Goal: Task Accomplishment & Management: Complete application form

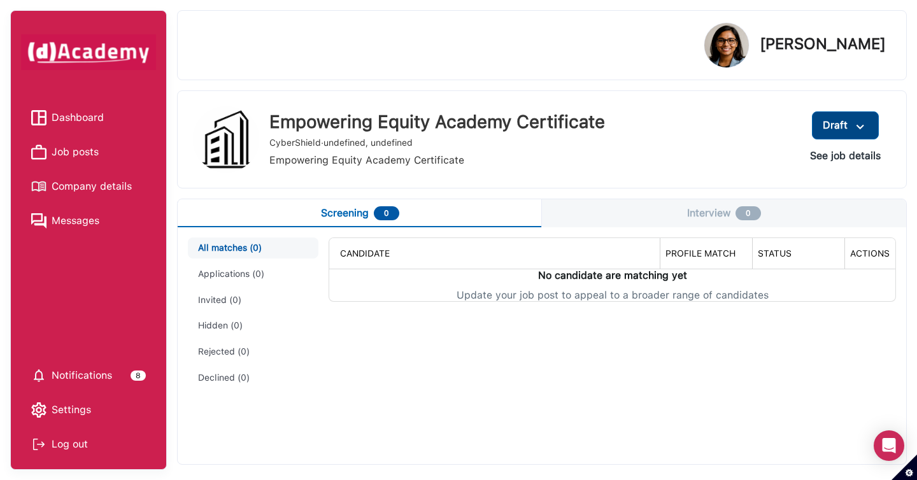
click at [863, 124] on img at bounding box center [860, 127] width 15 height 16
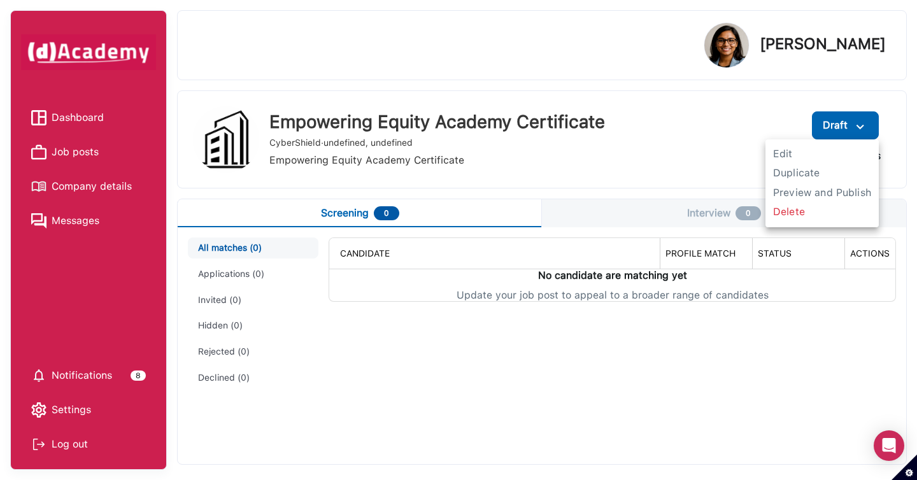
click at [492, 417] on div at bounding box center [458, 240] width 917 height 480
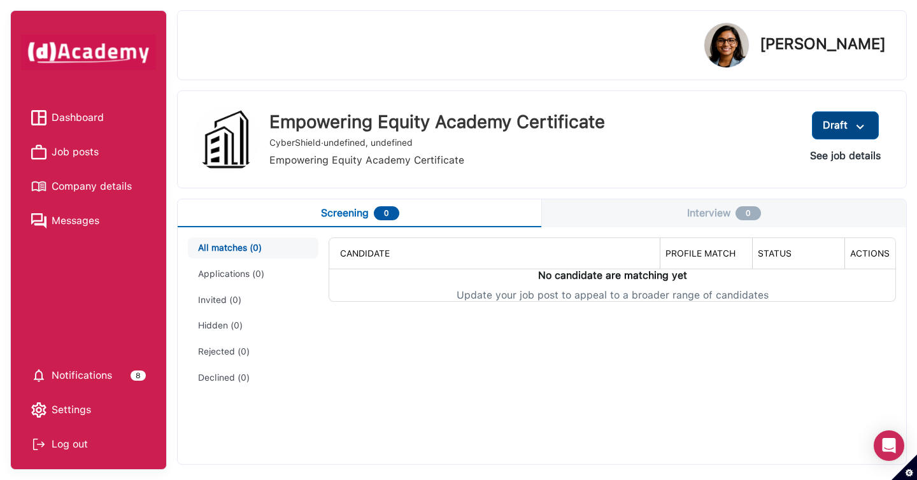
click at [868, 127] on button "Draft" at bounding box center [845, 125] width 67 height 28
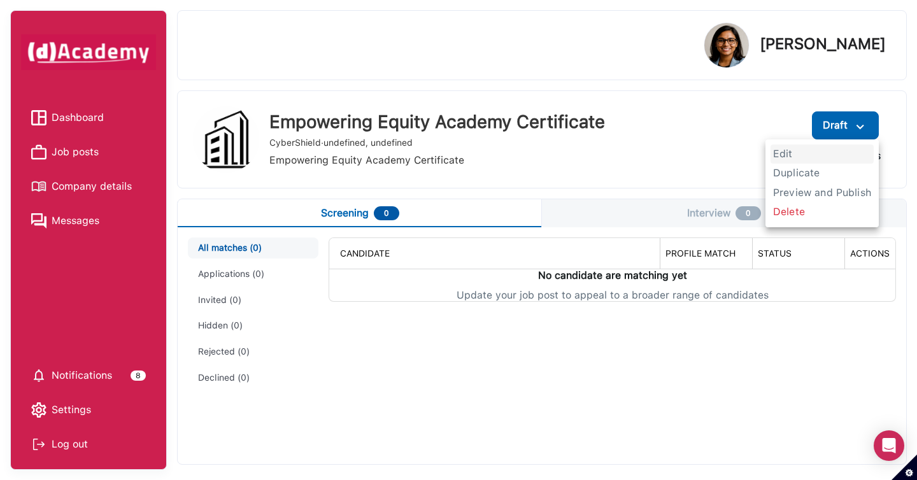
click at [799, 156] on span "Edit" at bounding box center [821, 154] width 103 height 19
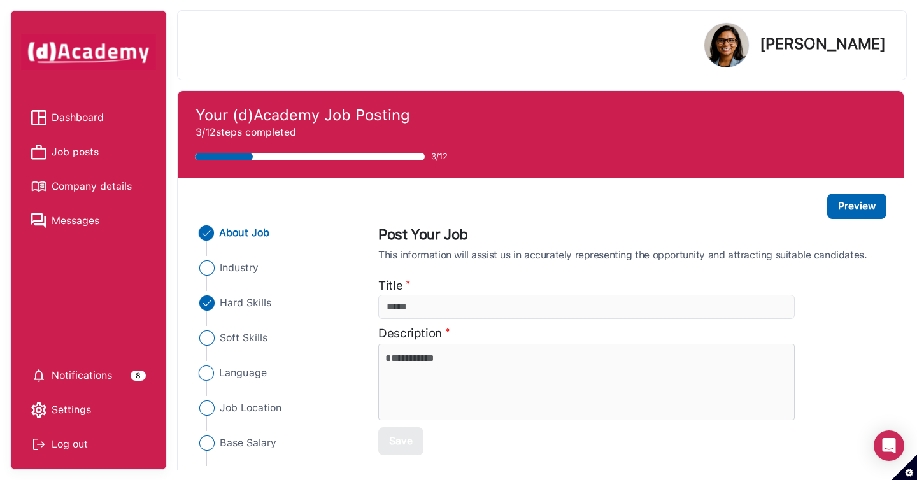
click at [232, 374] on span "Language" at bounding box center [244, 372] width 48 height 15
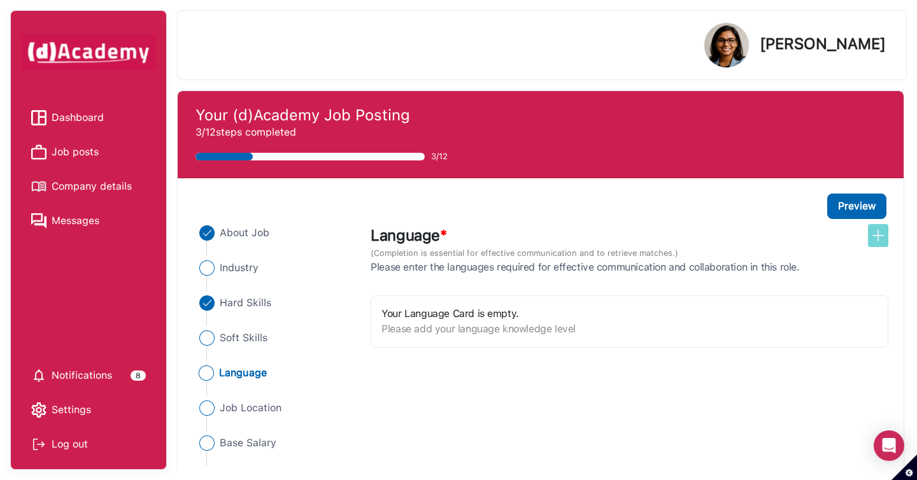
click at [874, 233] on img at bounding box center [877, 235] width 15 height 15
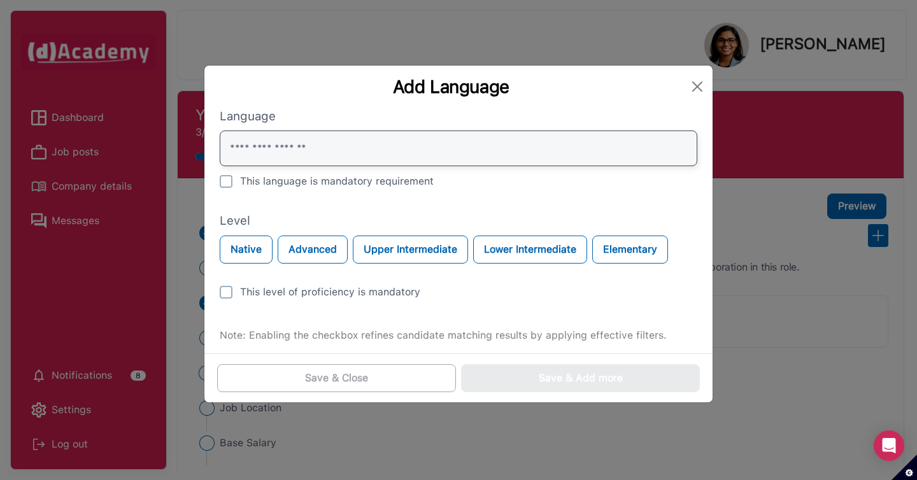
click at [287, 143] on input "text" at bounding box center [459, 149] width 478 height 36
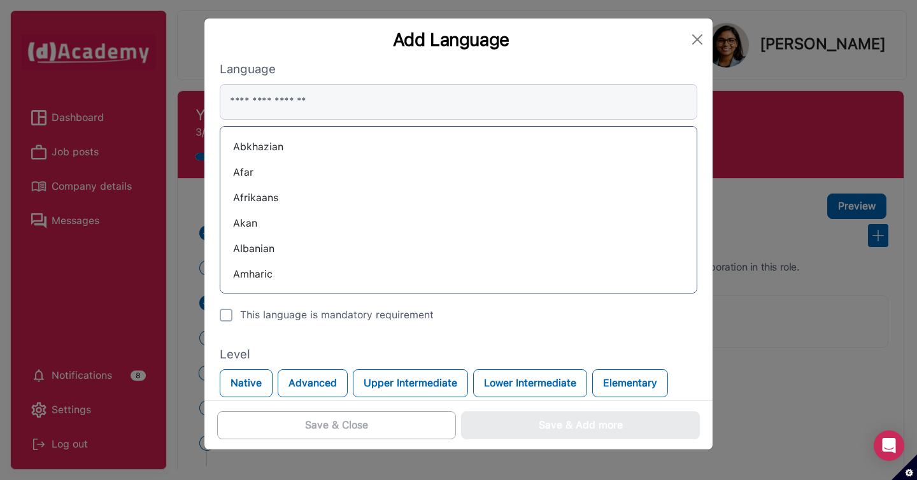
click at [249, 145] on div "Abkhazian" at bounding box center [458, 147] width 456 height 20
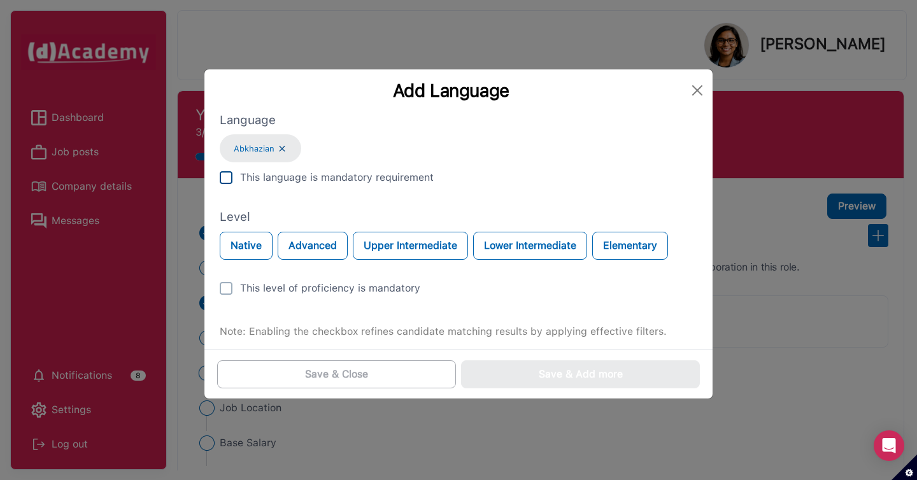
click at [226, 181] on img at bounding box center [226, 177] width 13 height 13
click at [227, 285] on img at bounding box center [226, 288] width 13 height 13
click at [692, 87] on button "Close" at bounding box center [697, 90] width 20 height 20
